Goal: Transaction & Acquisition: Purchase product/service

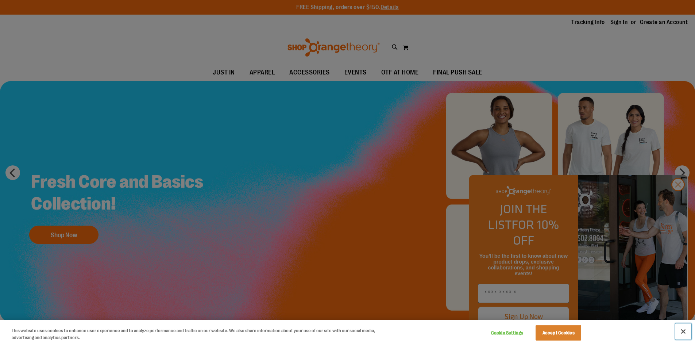
click at [684, 334] on button "Close" at bounding box center [683, 331] width 16 height 16
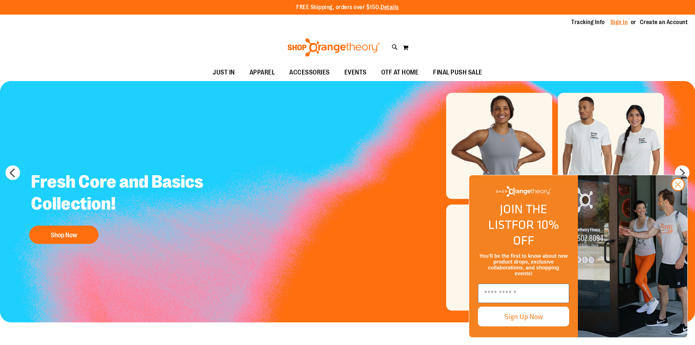
click at [616, 19] on link "Sign In" at bounding box center [619, 22] width 18 height 8
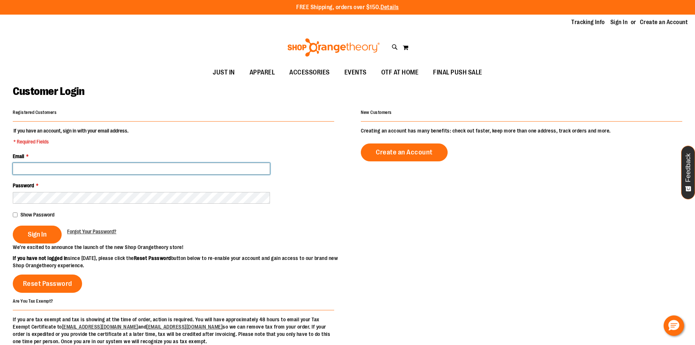
click at [36, 166] on input "Email *" at bounding box center [141, 169] width 257 height 12
type input "**********"
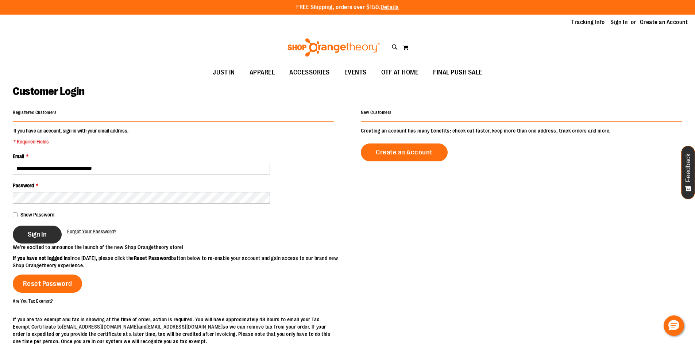
click at [40, 236] on span "Sign In" at bounding box center [37, 234] width 19 height 8
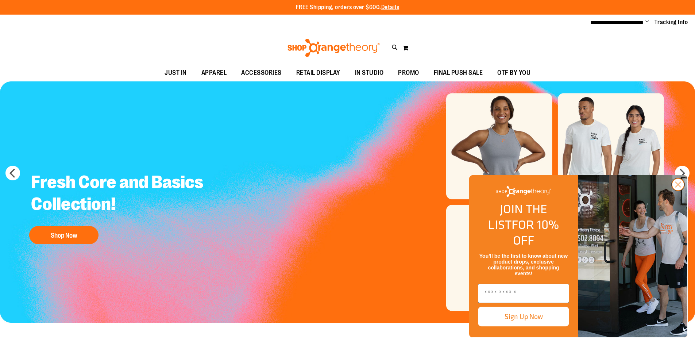
click at [678, 190] on circle "Close dialog" at bounding box center [678, 184] width 12 height 12
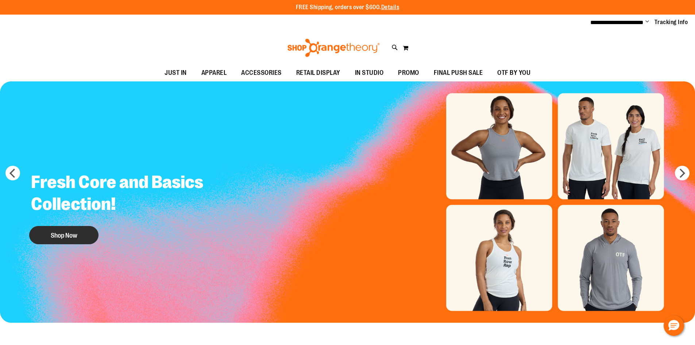
click at [77, 237] on button "Shop Now" at bounding box center [63, 235] width 69 height 18
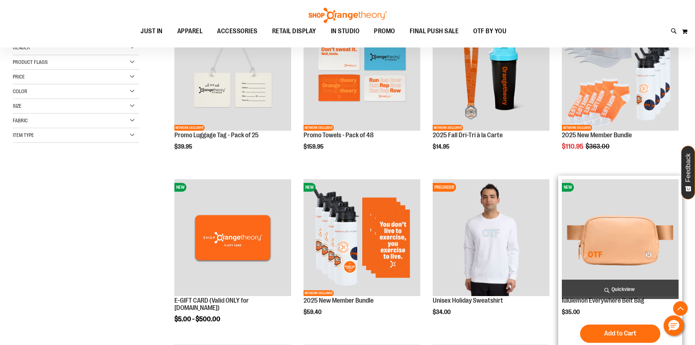
scroll to position [145, 0]
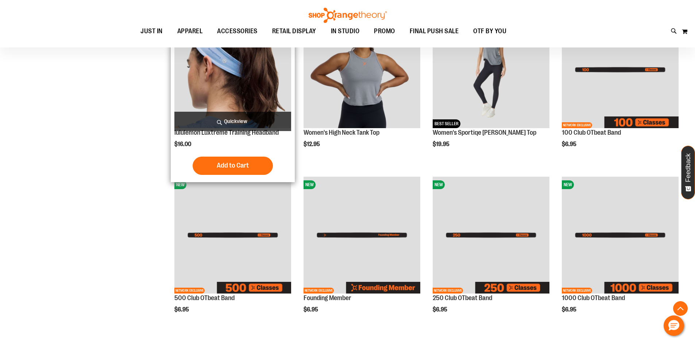
scroll to position [474, 0]
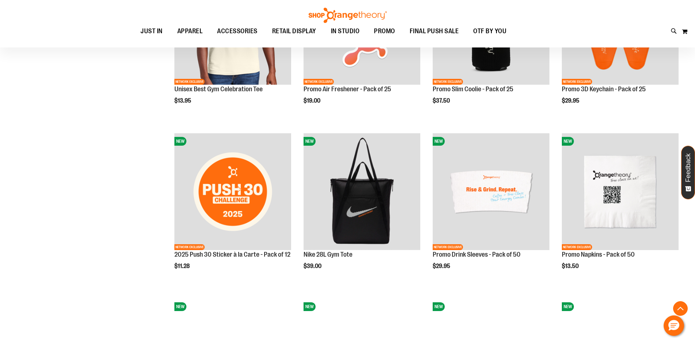
scroll to position [1057, 0]
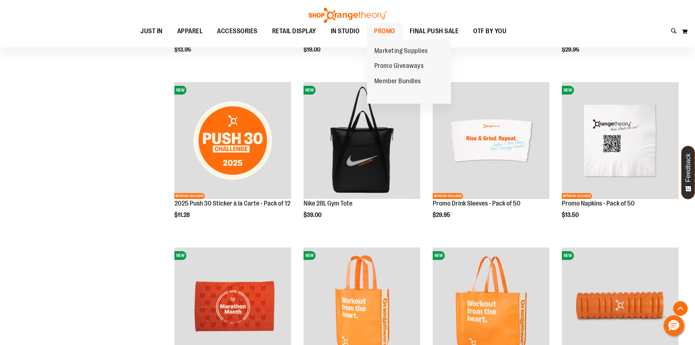
click at [383, 27] on span "PROMO" at bounding box center [384, 31] width 21 height 16
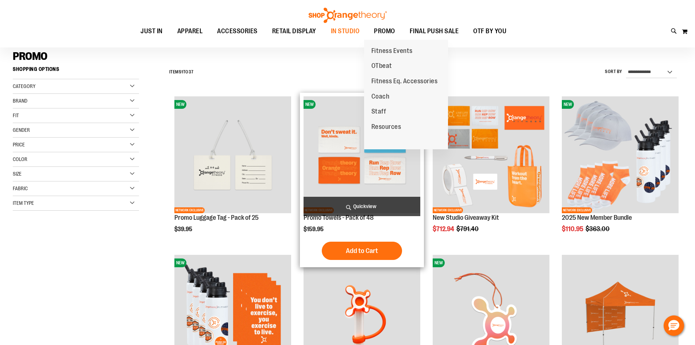
scroll to position [73, 0]
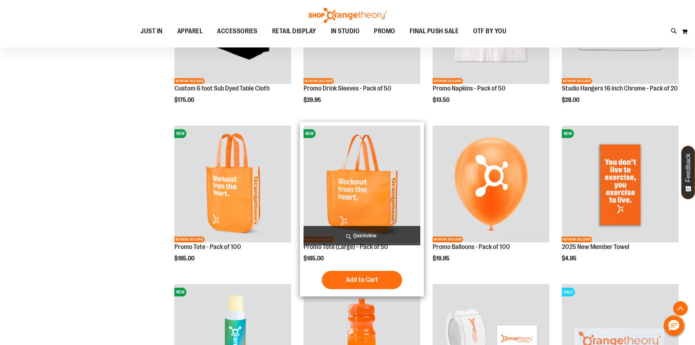
scroll to position [656, 0]
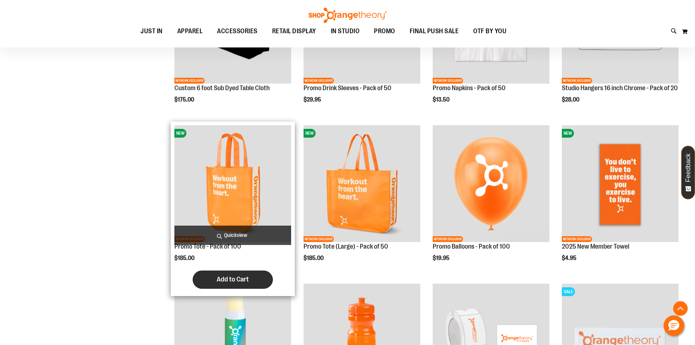
click at [260, 276] on button "Add to Cart" at bounding box center [233, 279] width 80 height 18
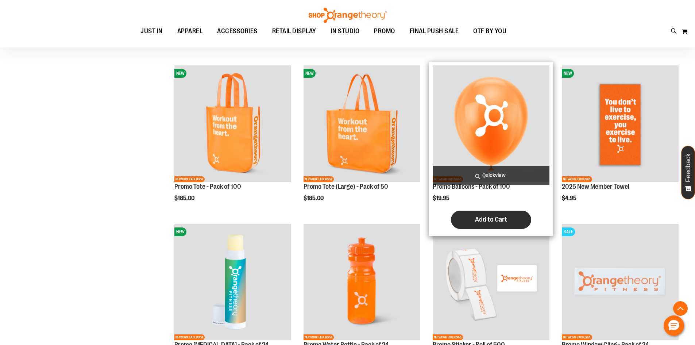
scroll to position [765, 0]
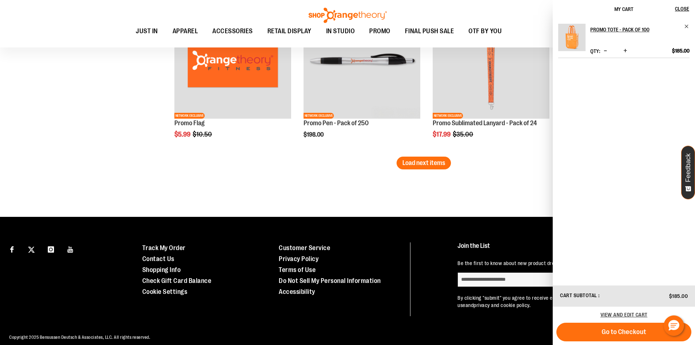
scroll to position [1420, 0]
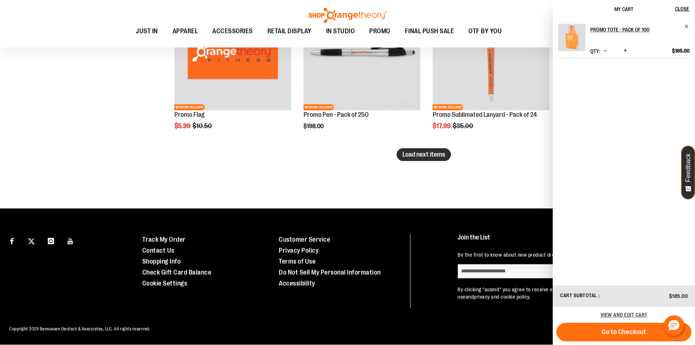
click at [433, 156] on span "Load next items" at bounding box center [423, 154] width 43 height 7
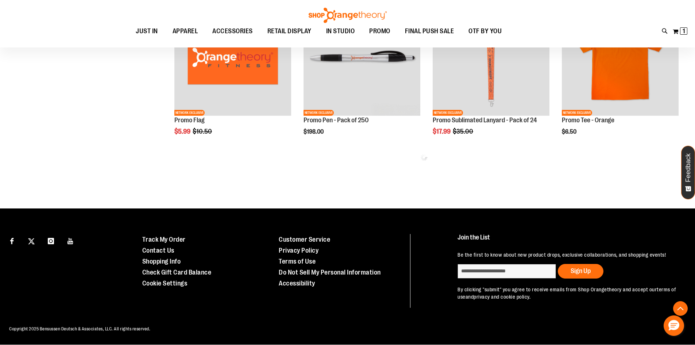
scroll to position [1407, 0]
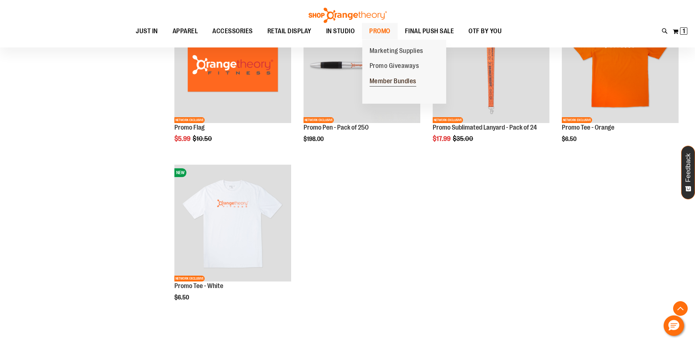
click at [393, 80] on span "Member Bundles" at bounding box center [392, 81] width 47 height 9
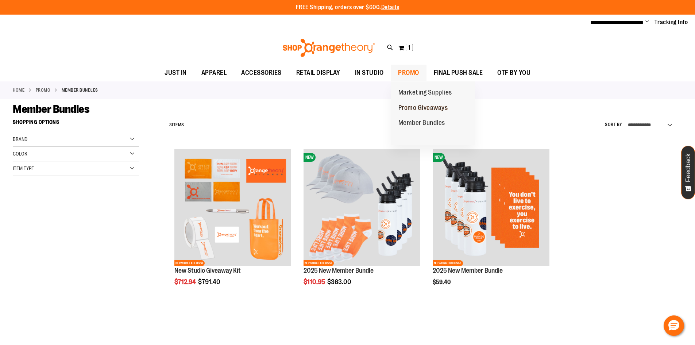
click at [407, 106] on span "Promo Giveaways" at bounding box center [423, 108] width 50 height 9
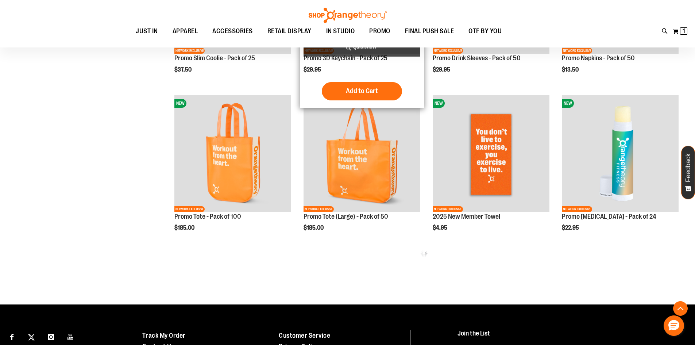
scroll to position [291, 0]
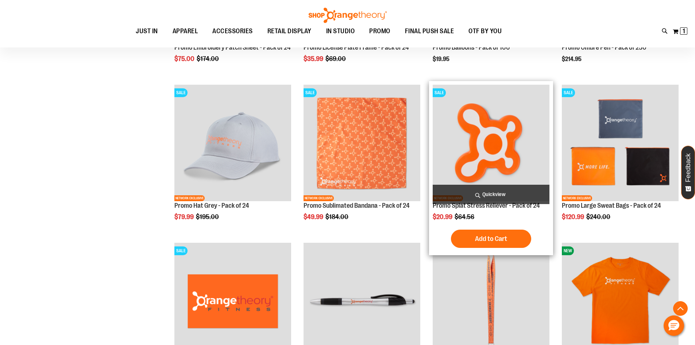
scroll to position [692, 0]
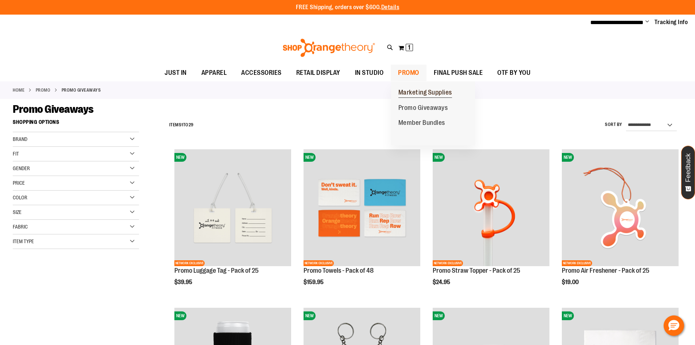
click at [417, 89] on span "Marketing Supplies" at bounding box center [425, 93] width 54 height 9
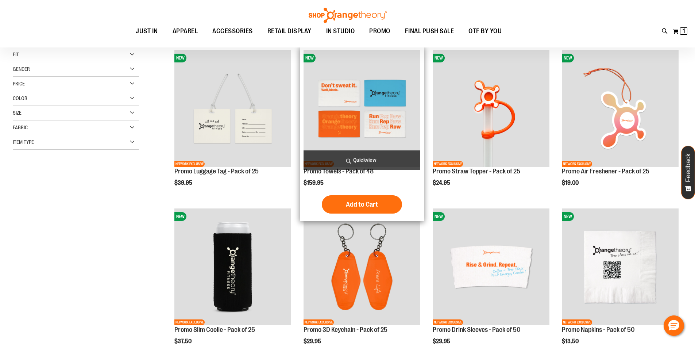
scroll to position [36, 0]
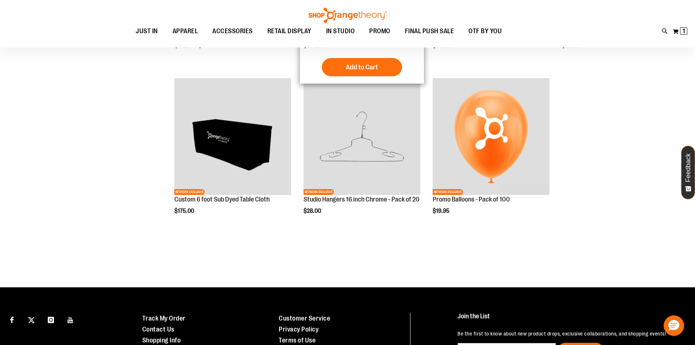
scroll to position [88, 0]
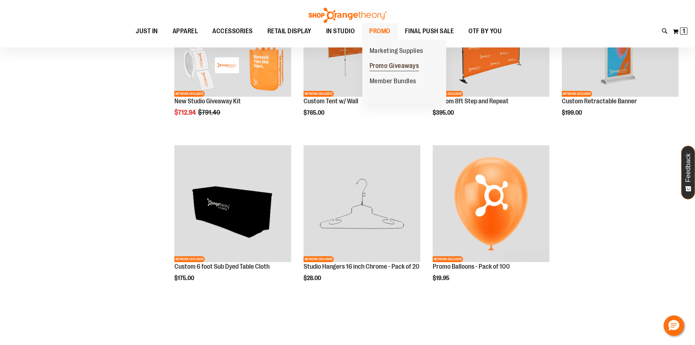
click at [381, 65] on span "Promo Giveaways" at bounding box center [394, 66] width 50 height 9
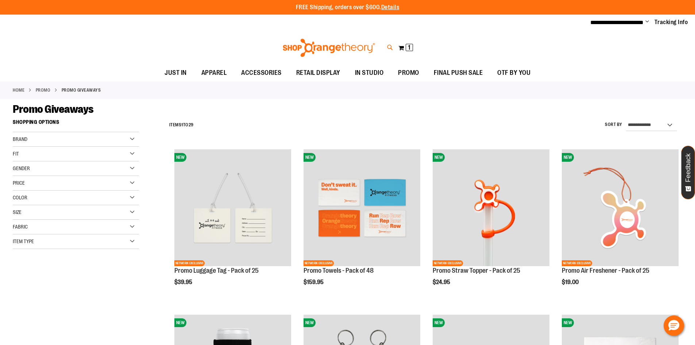
click at [391, 45] on icon at bounding box center [390, 47] width 6 height 8
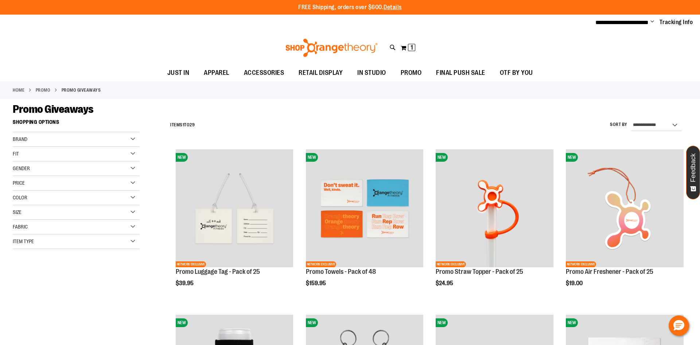
type input "**********"
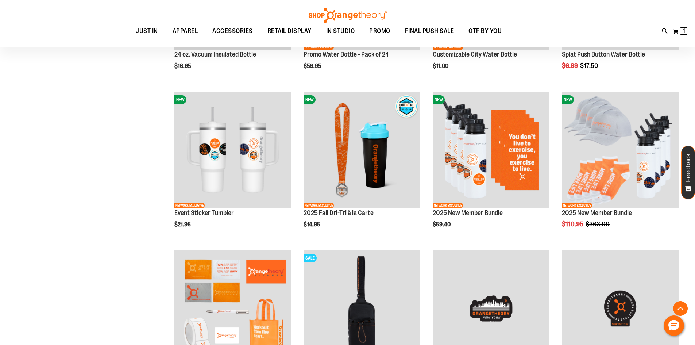
scroll to position [354, 0]
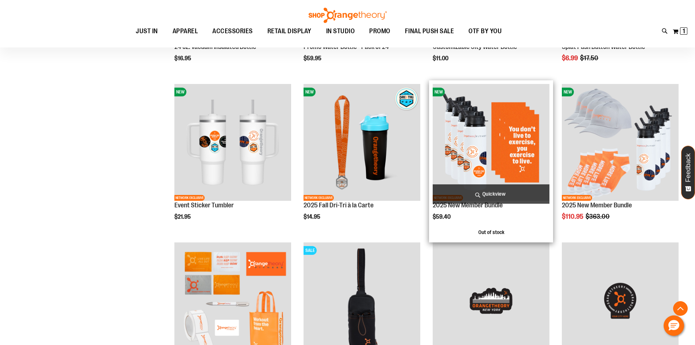
click at [500, 154] on img "product" at bounding box center [490, 142] width 117 height 117
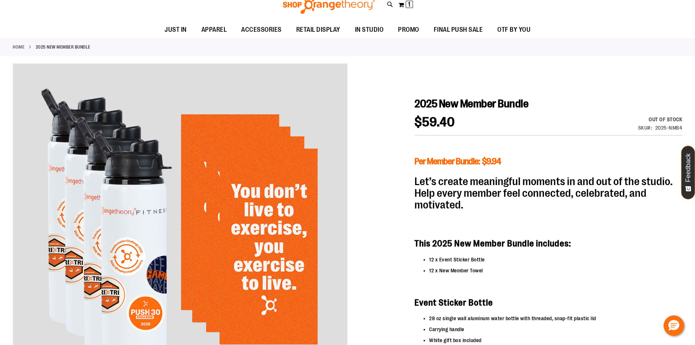
scroll to position [109, 0]
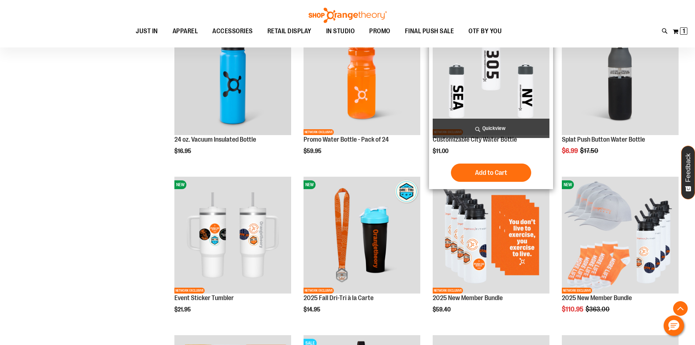
scroll to position [254, 0]
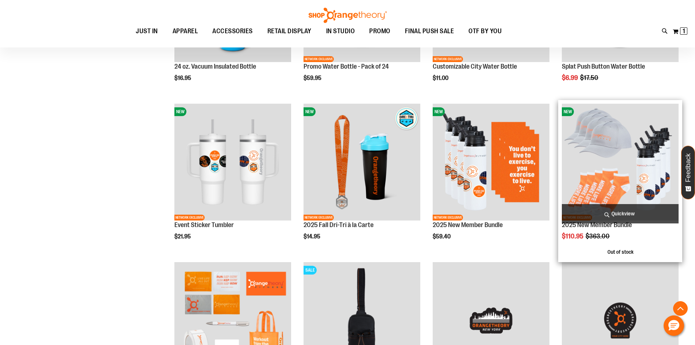
click at [591, 178] on img "product" at bounding box center [620, 162] width 117 height 117
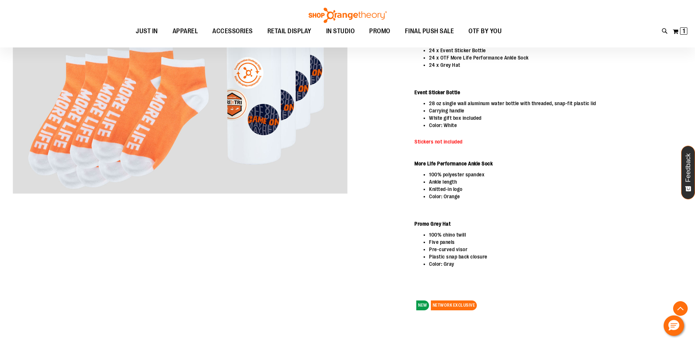
scroll to position [36, 0]
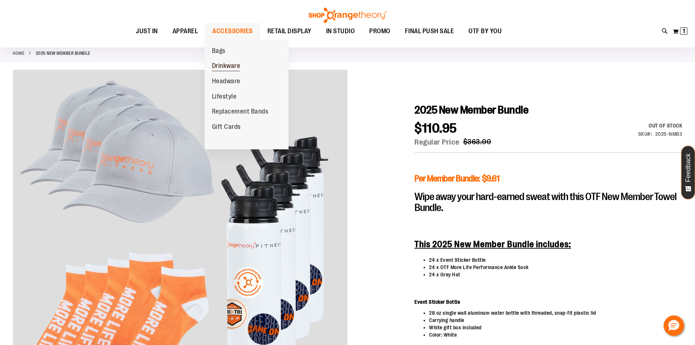
click at [226, 63] on span "Drinkware" at bounding box center [226, 66] width 28 height 9
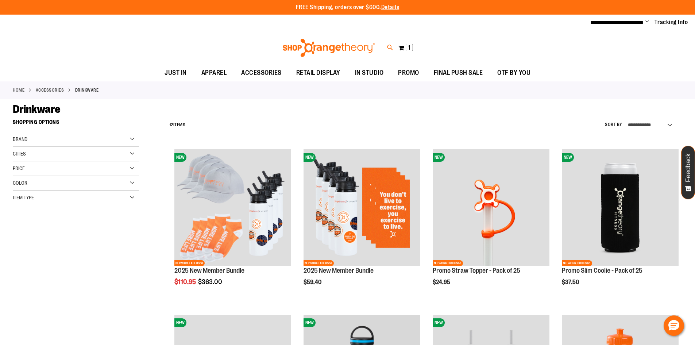
click at [388, 47] on icon at bounding box center [390, 47] width 6 height 8
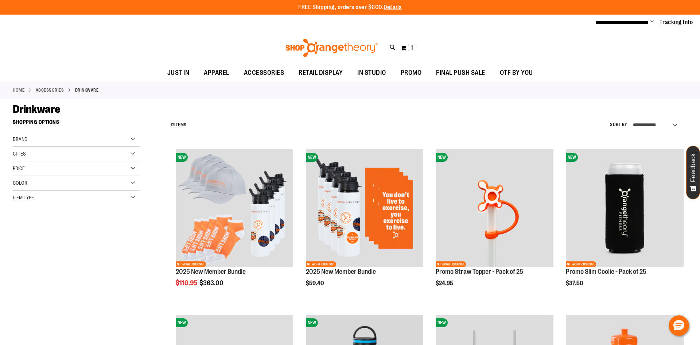
type input "**********"
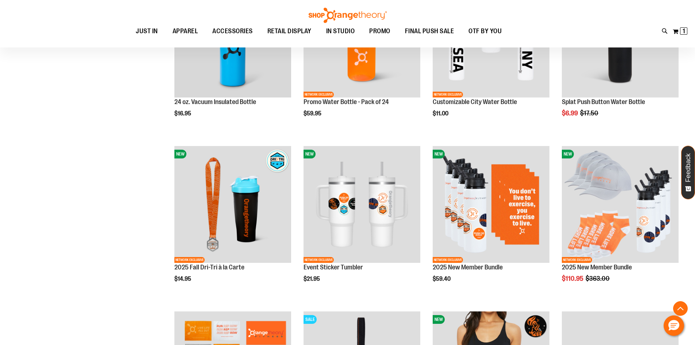
scroll to position [36, 0]
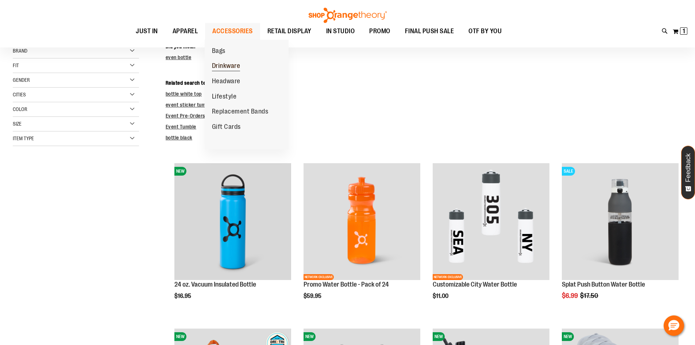
click at [226, 63] on span "Drinkware" at bounding box center [226, 66] width 28 height 9
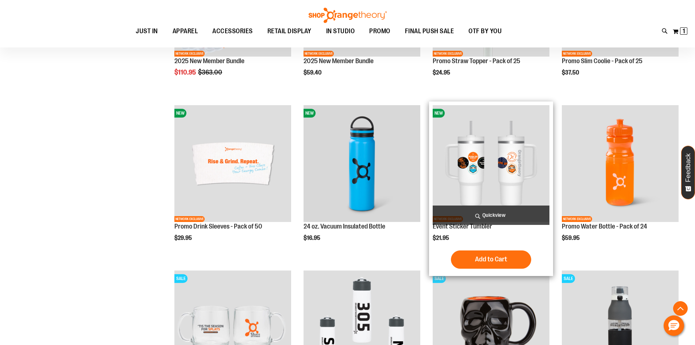
scroll to position [145, 0]
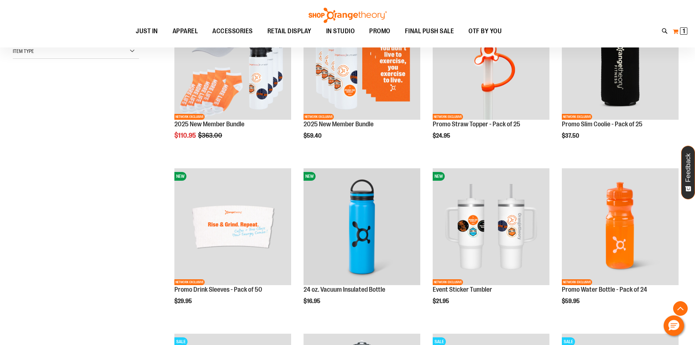
click at [679, 31] on button "My Cart 1 1 items" at bounding box center [679, 32] width 15 height 12
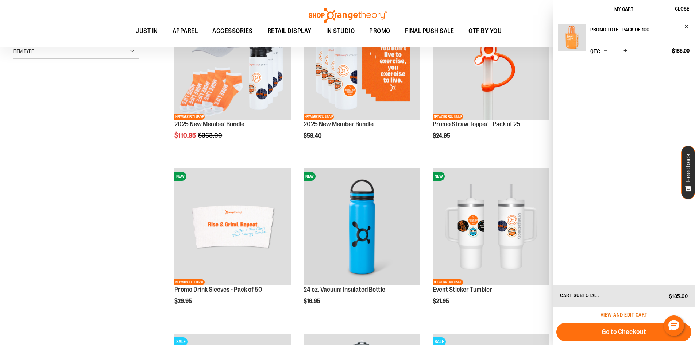
click at [617, 313] on span "View and edit cart" at bounding box center [623, 314] width 47 height 6
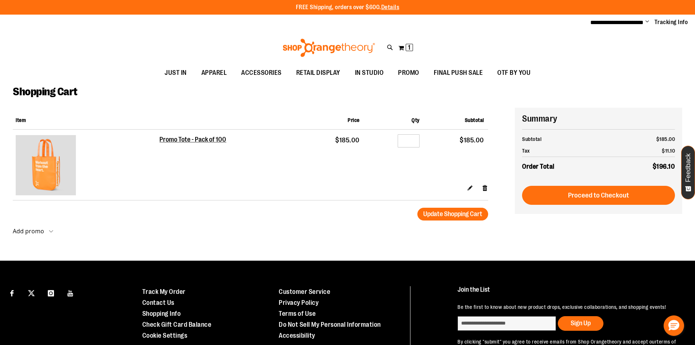
scroll to position [51, 0]
